Goal: Information Seeking & Learning: Learn about a topic

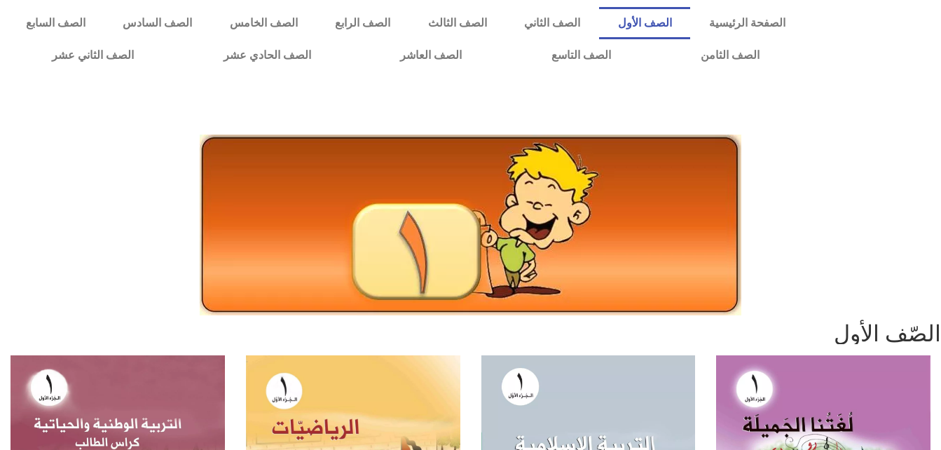
scroll to position [242, 0]
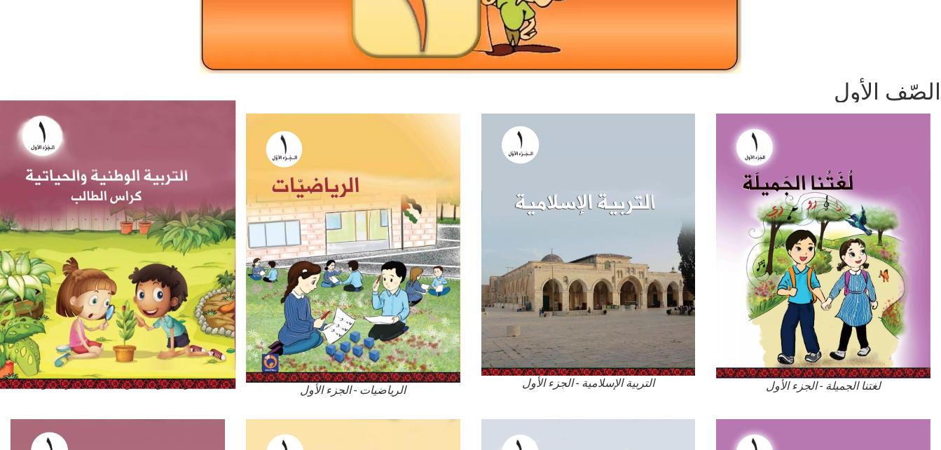
click at [184, 219] on img at bounding box center [117, 244] width 235 height 289
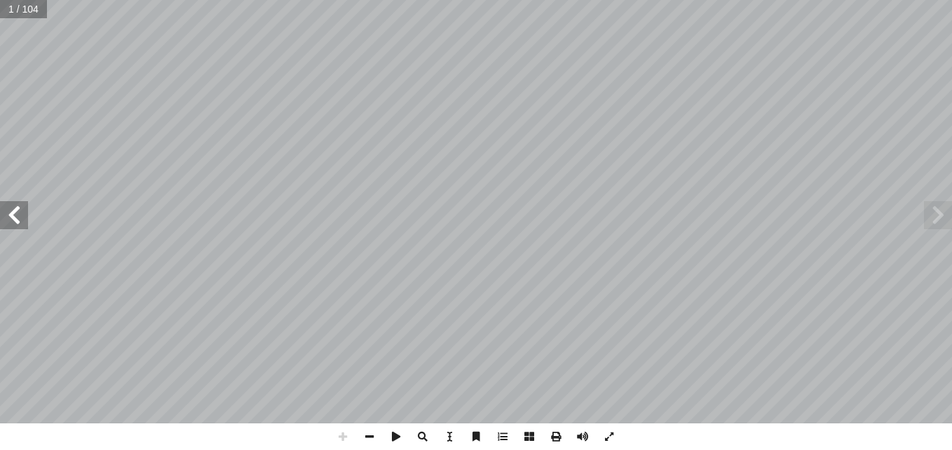
click at [17, 219] on span at bounding box center [14, 215] width 28 height 28
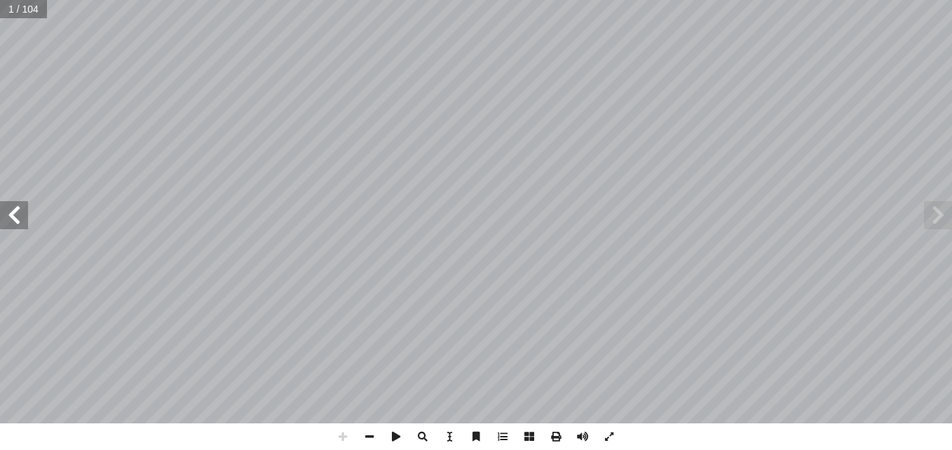
click at [17, 219] on span at bounding box center [14, 215] width 28 height 28
click at [13, 216] on span at bounding box center [14, 215] width 28 height 28
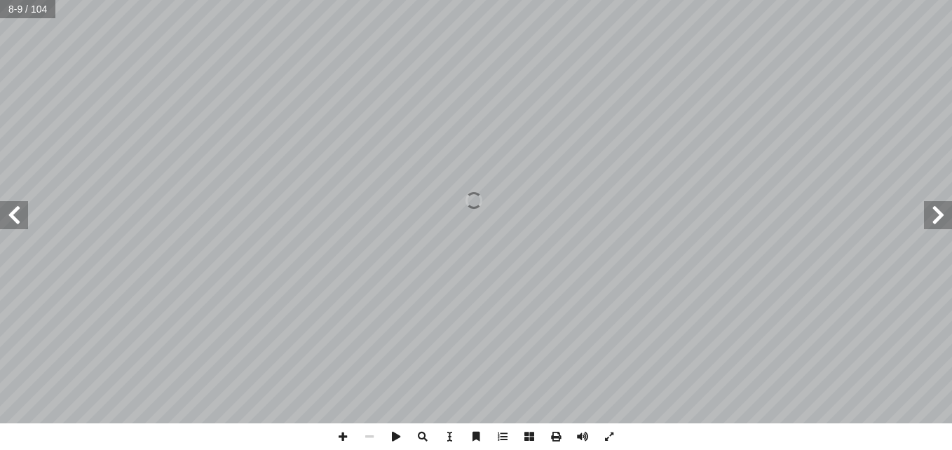
click at [13, 216] on span at bounding box center [14, 215] width 28 height 28
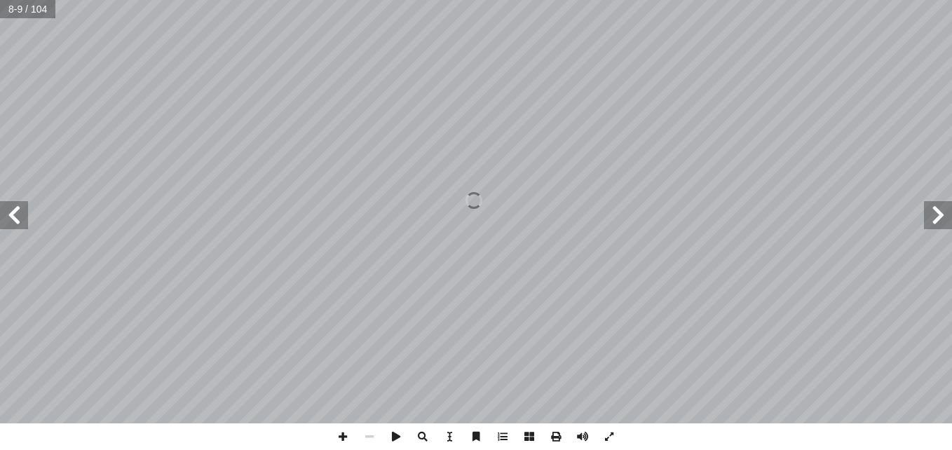
click at [13, 216] on span at bounding box center [14, 215] width 28 height 28
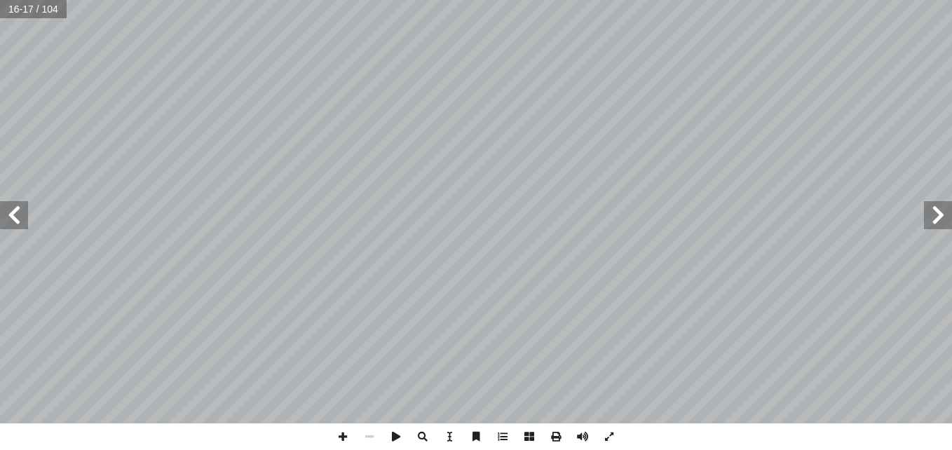
click at [13, 216] on span at bounding box center [14, 215] width 28 height 28
